Goal: Task Accomplishment & Management: Manage account settings

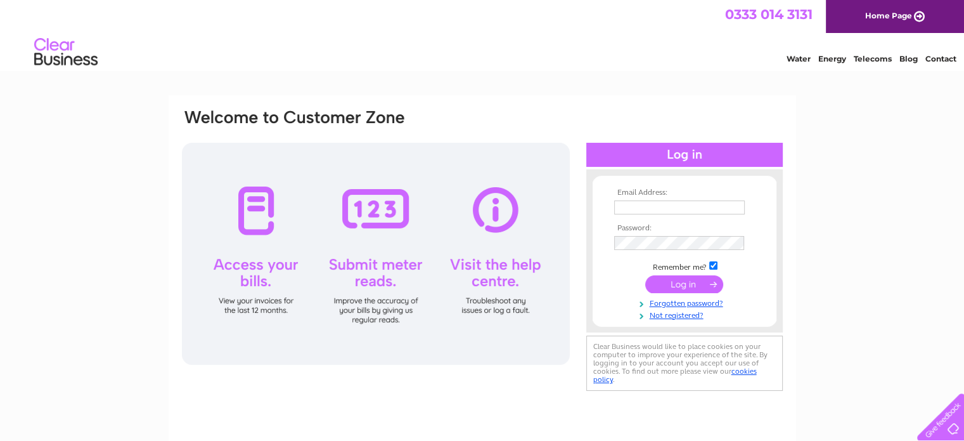
click at [669, 206] on input "text" at bounding box center [679, 207] width 131 height 14
click at [669, 206] on input "text" at bounding box center [680, 207] width 132 height 15
click at [326, 407] on div "Email Address: Password:" at bounding box center [483, 272] width 628 height 355
click at [681, 205] on input "text" at bounding box center [680, 207] width 132 height 15
type input "J"
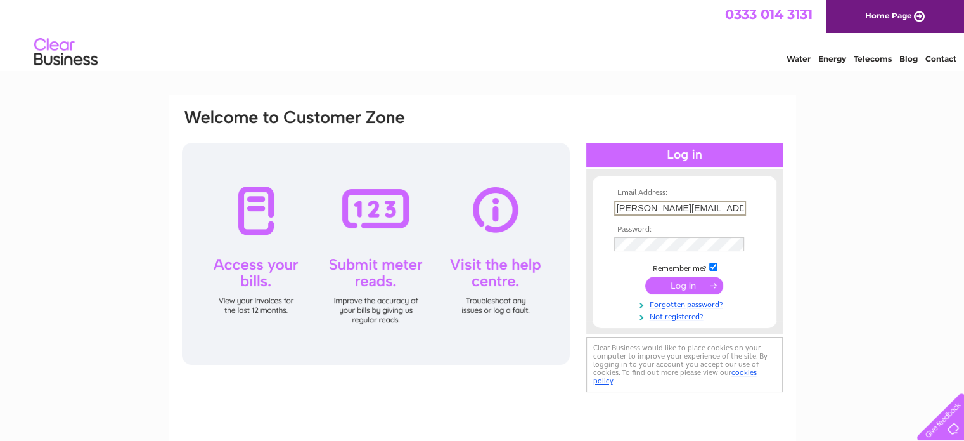
type input "john.cascone@caremark.co.uk"
click at [680, 282] on input "submit" at bounding box center [684, 284] width 78 height 18
click at [690, 286] on input "submit" at bounding box center [684, 284] width 78 height 18
click at [700, 304] on link "Forgotten password?" at bounding box center [686, 302] width 144 height 12
click at [701, 304] on link "Forgotten password?" at bounding box center [686, 302] width 144 height 12
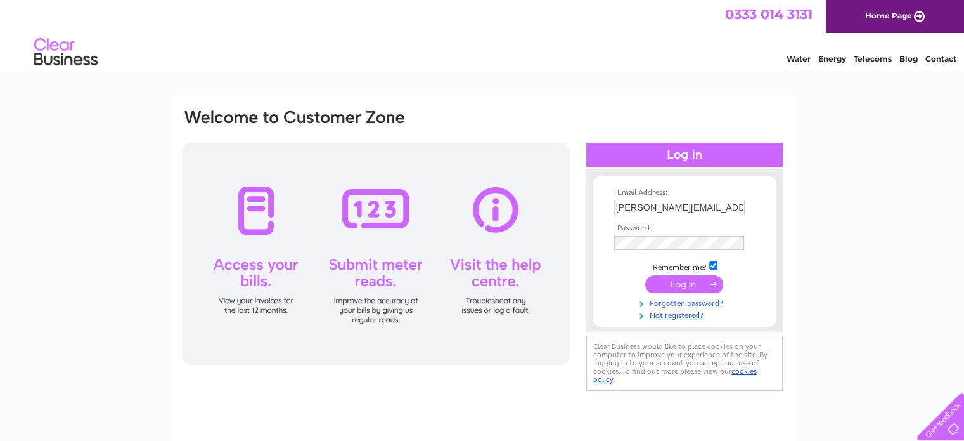
click at [705, 302] on link "Forgotten password?" at bounding box center [686, 302] width 144 height 12
click at [707, 301] on link "Forgotten password?" at bounding box center [686, 302] width 144 height 12
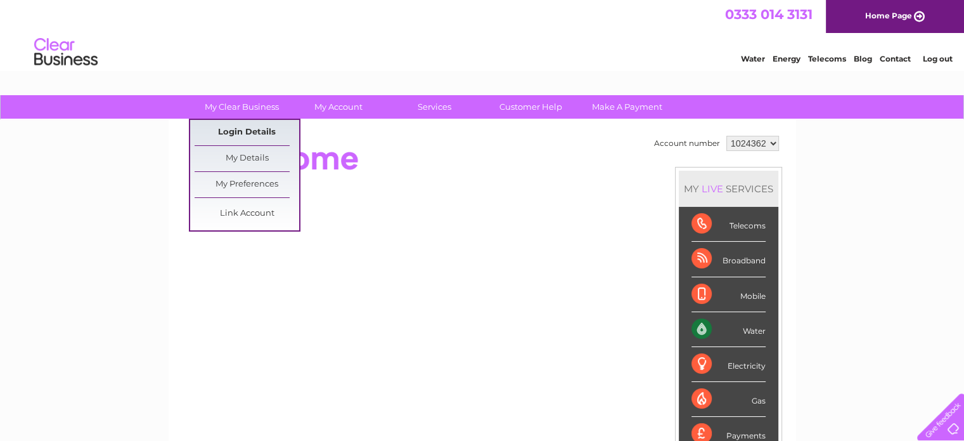
click at [238, 128] on link "Login Details" at bounding box center [247, 132] width 105 height 25
click at [247, 158] on link "My Details" at bounding box center [247, 158] width 105 height 25
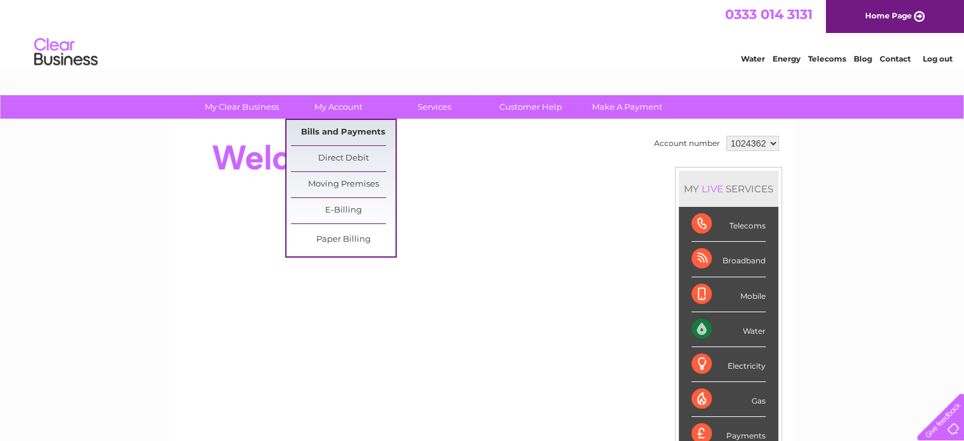
click at [334, 129] on link "Bills and Payments" at bounding box center [343, 132] width 105 height 25
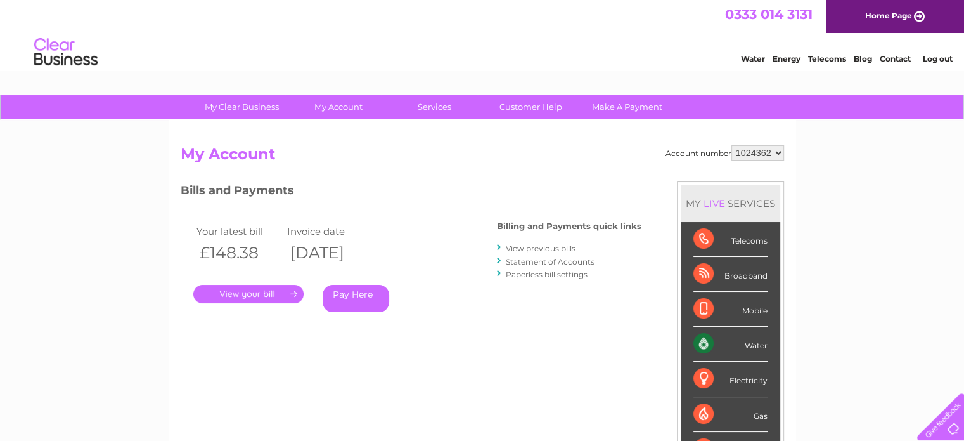
drag, startPoint x: 832, startPoint y: 22, endPoint x: 778, endPoint y: 2, distance: 57.4
click at [778, 2] on div "0333 014 3131 Home Page" at bounding box center [482, 16] width 964 height 33
drag, startPoint x: 768, startPoint y: 0, endPoint x: 459, endPoint y: 2, distance: 309.3
click at [459, 2] on div "0333 014 3131 Home Page" at bounding box center [482, 16] width 964 height 33
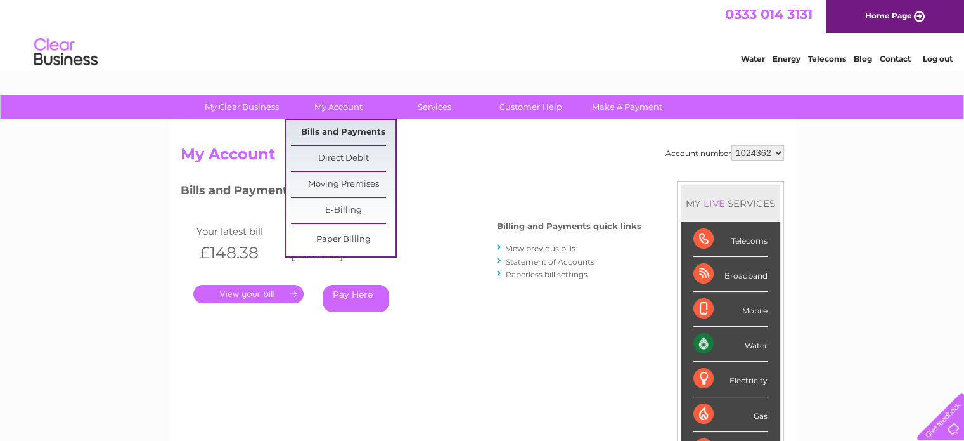
click at [321, 131] on link "Bills and Payments" at bounding box center [343, 132] width 105 height 25
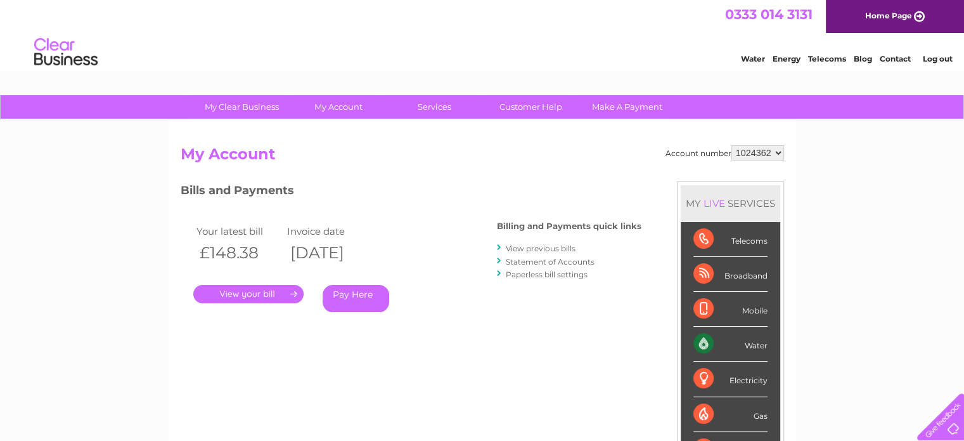
click at [243, 297] on link "." at bounding box center [248, 294] width 110 height 18
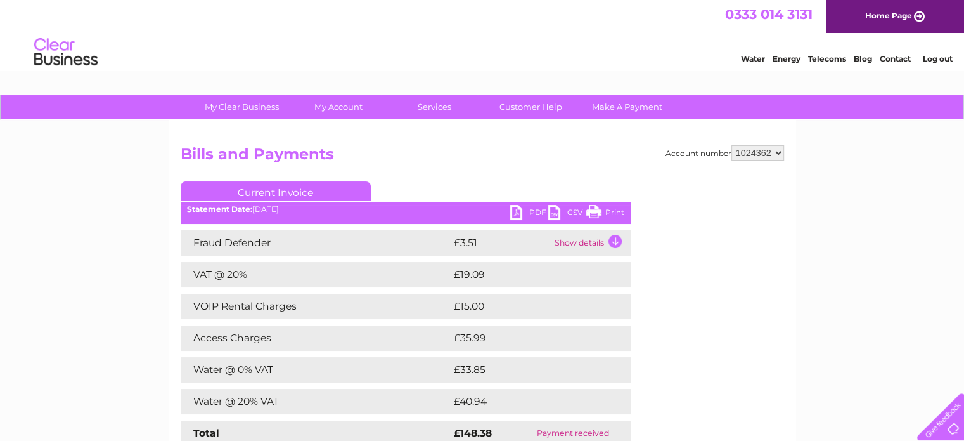
scroll to position [63, 0]
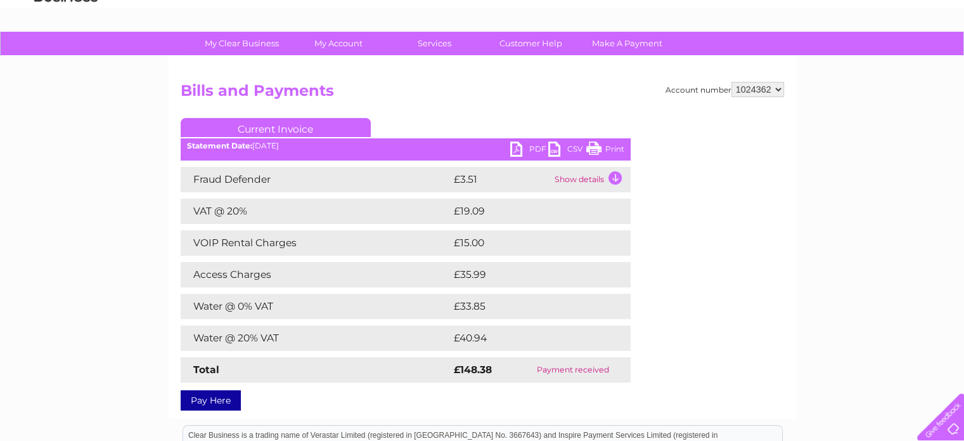
click at [522, 151] on link "PDF" at bounding box center [529, 150] width 38 height 18
click at [536, 149] on link "PDF" at bounding box center [529, 150] width 38 height 18
